Goal: Task Accomplishment & Management: Manage account settings

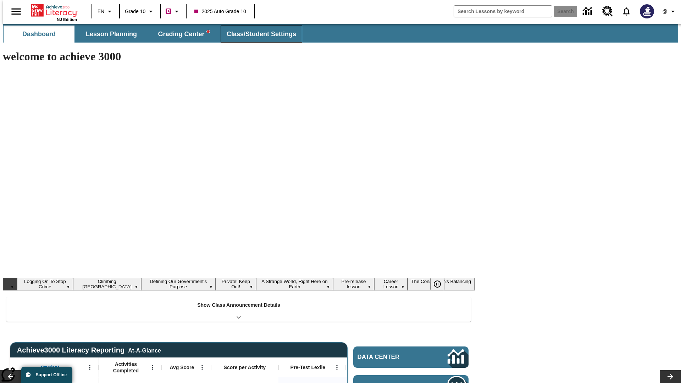
click at [258, 34] on span "Class/Student Settings" at bounding box center [262, 34] width 70 height 8
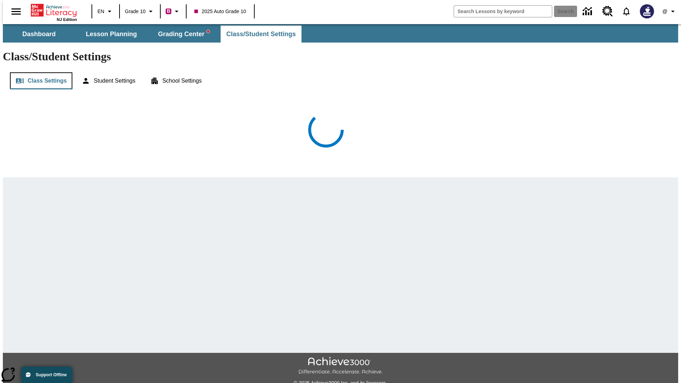
click at [38, 72] on button "Class Settings" at bounding box center [41, 80] width 62 height 17
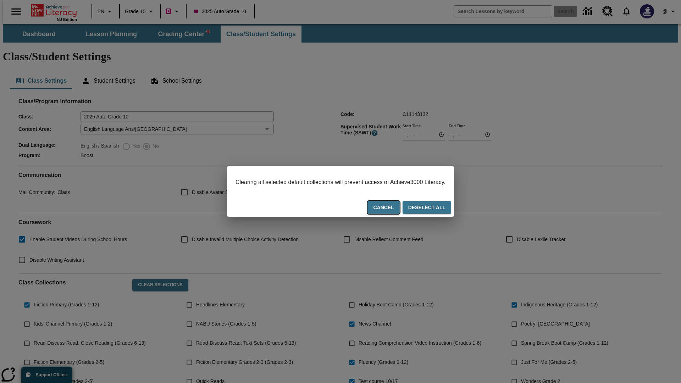
click at [392, 208] on button "Cancel" at bounding box center [384, 207] width 32 height 13
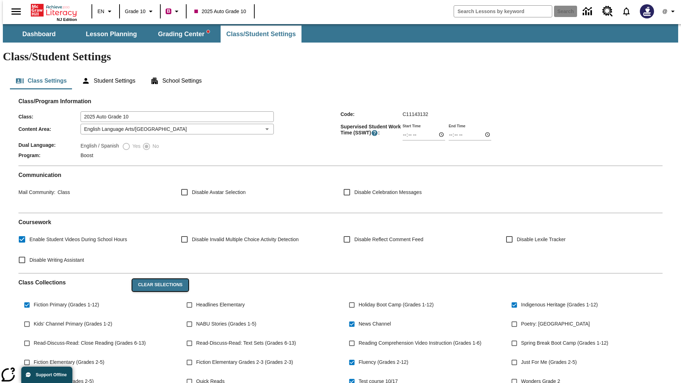
click at [156, 279] on button "Clear Selections" at bounding box center [160, 285] width 56 height 12
checkbox input "false"
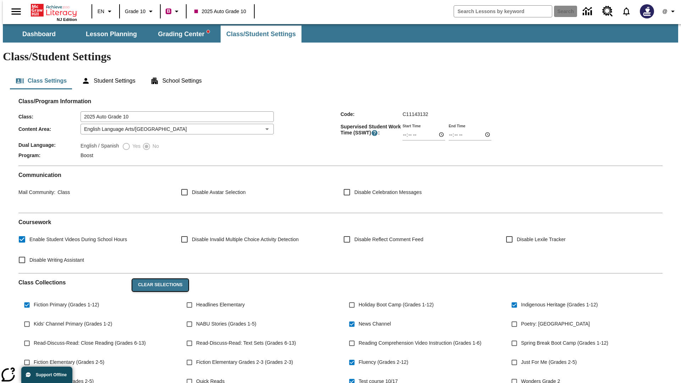
checkbox input "false"
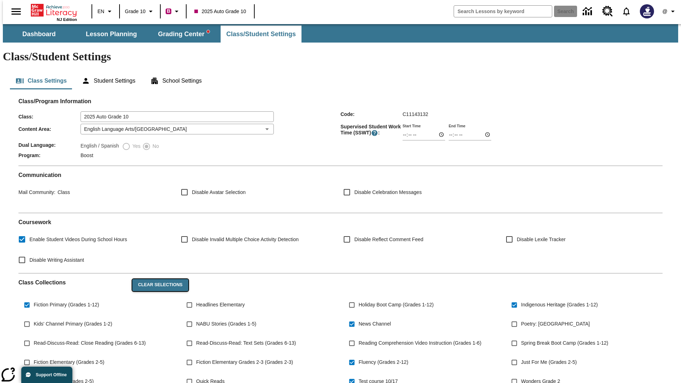
checkbox input "false"
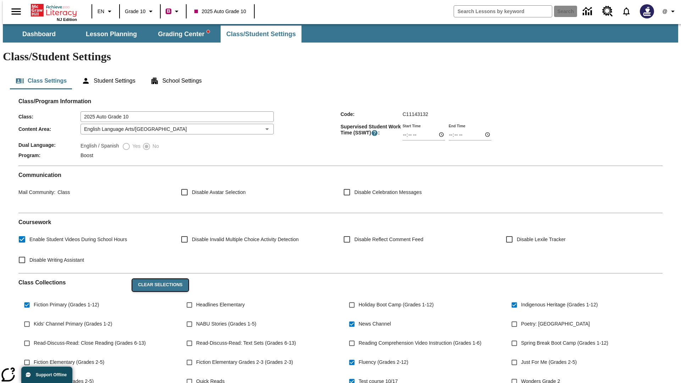
checkbox input "false"
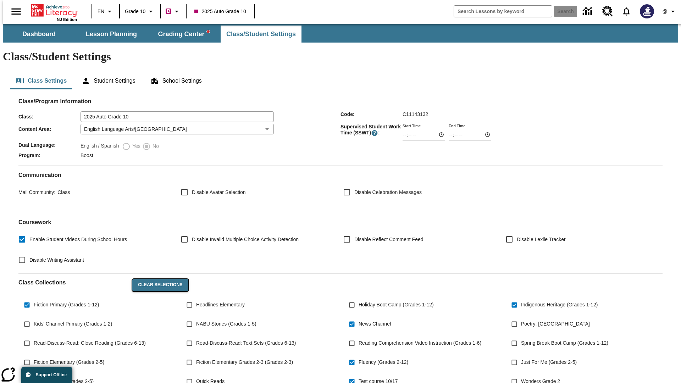
checkbox input "false"
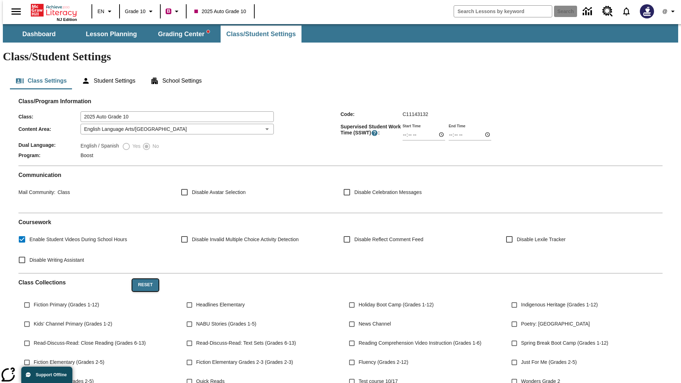
click at [143, 279] on button "Reset" at bounding box center [145, 285] width 26 height 12
checkbox input "true"
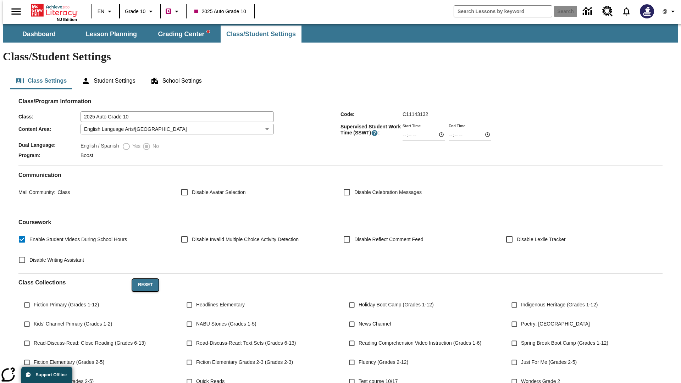
checkbox input "true"
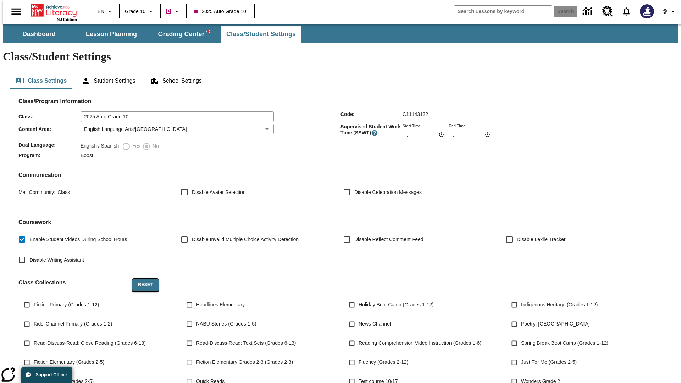
checkbox input "true"
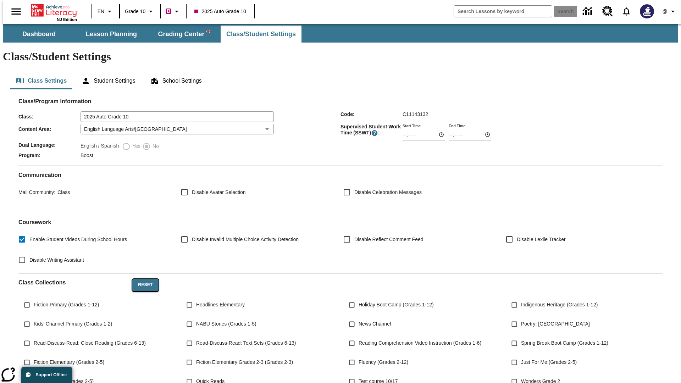
checkbox input "true"
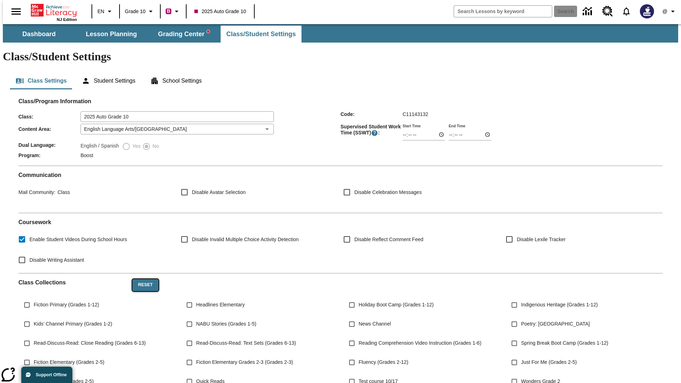
checkbox input "true"
